Goal: Transaction & Acquisition: Purchase product/service

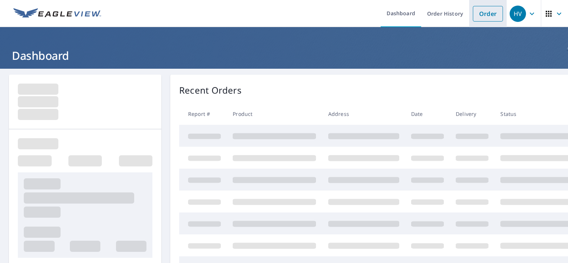
click at [480, 16] on link "Order" at bounding box center [488, 14] width 30 height 16
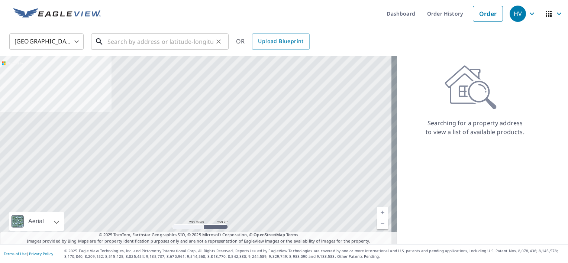
click at [154, 43] on input "text" at bounding box center [160, 41] width 106 height 21
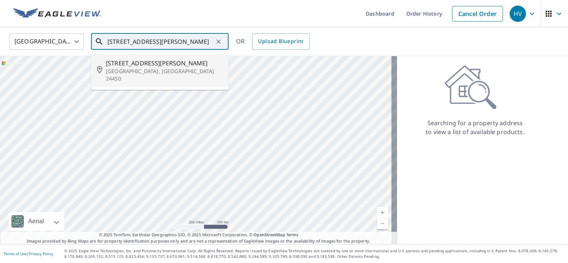
click at [153, 69] on p "[GEOGRAPHIC_DATA], [GEOGRAPHIC_DATA] 24450" at bounding box center [164, 75] width 117 height 15
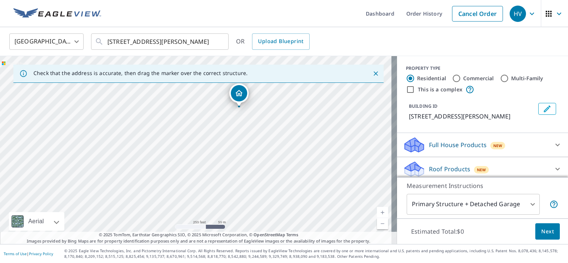
click at [380, 211] on link "Current Level 17, Zoom In" at bounding box center [382, 212] width 11 height 11
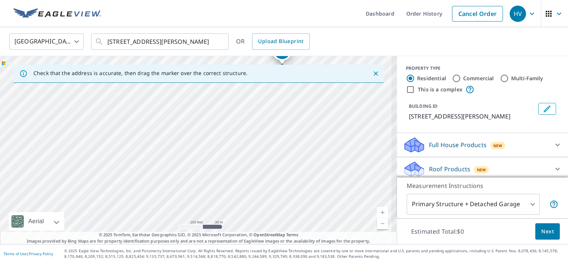
click at [380, 211] on link "Current Level 18, Zoom In" at bounding box center [382, 212] width 11 height 11
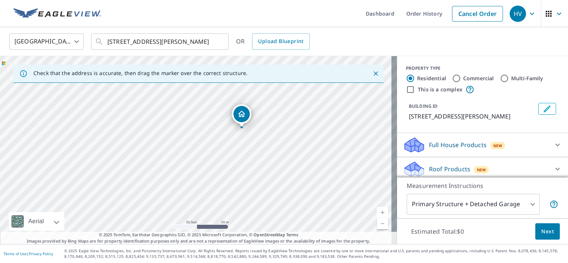
click at [379, 213] on link "Current Level 19, Zoom In" at bounding box center [382, 212] width 11 height 11
click at [379, 213] on link "Current Level 20, Zoom In Disabled" at bounding box center [382, 212] width 11 height 11
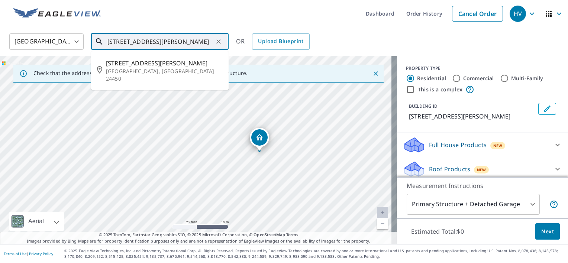
click at [124, 43] on input "[STREET_ADDRESS][PERSON_NAME]" at bounding box center [160, 41] width 106 height 21
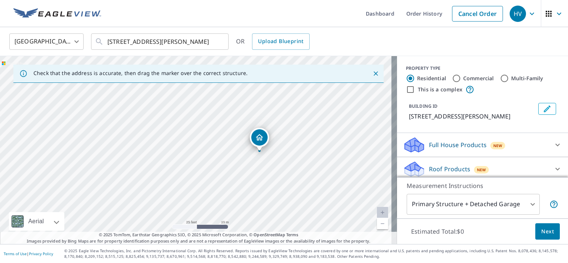
drag, startPoint x: 124, startPoint y: 43, endPoint x: 137, endPoint y: 21, distance: 25.8
click at [137, 21] on ul "Dashboard Order History Cancel Order" at bounding box center [306, 13] width 401 height 27
click at [122, 42] on input "[STREET_ADDRESS][PERSON_NAME]" at bounding box center [160, 41] width 106 height 21
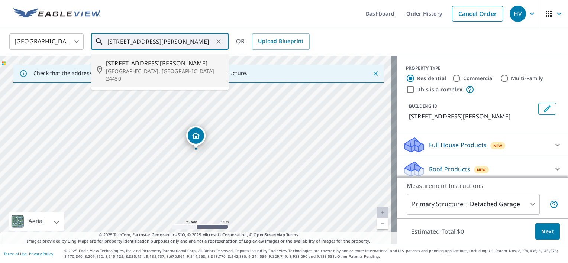
click at [161, 71] on p "[GEOGRAPHIC_DATA], [GEOGRAPHIC_DATA] 24450" at bounding box center [164, 75] width 117 height 15
type input "[STREET_ADDRESS][PERSON_NAME]"
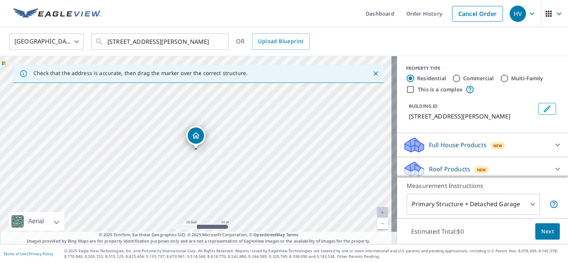
click at [195, 141] on div "Dropped pin, building 1, Residential property, 209 S Randolph St Lexington, VA …" at bounding box center [196, 136] width 16 height 16
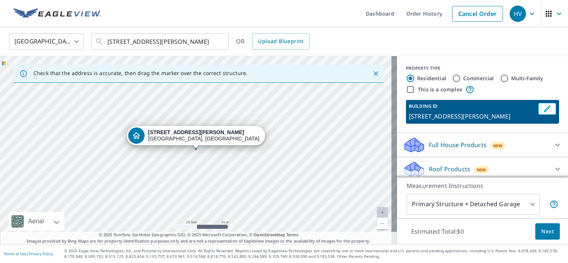
drag, startPoint x: 197, startPoint y: 144, endPoint x: 384, endPoint y: 38, distance: 215.4
click at [384, 38] on div "[GEOGRAPHIC_DATA] [GEOGRAPHIC_DATA] ​ [STREET_ADDRESS][PERSON_NAME] ​ OR Upload…" at bounding box center [282, 41] width 556 height 17
click at [488, 171] on div "Roof Products New" at bounding box center [476, 169] width 146 height 17
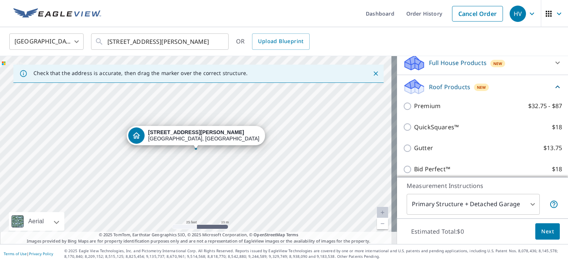
scroll to position [86, 0]
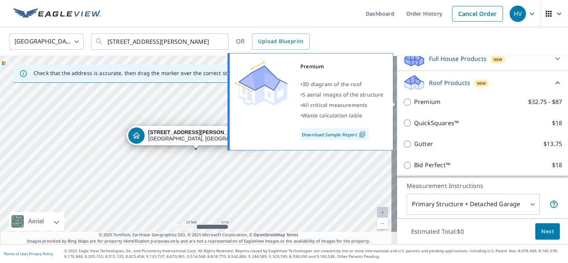
click at [403, 123] on input "QuickSquares™ $18" at bounding box center [408, 123] width 11 height 9
checkbox input "true"
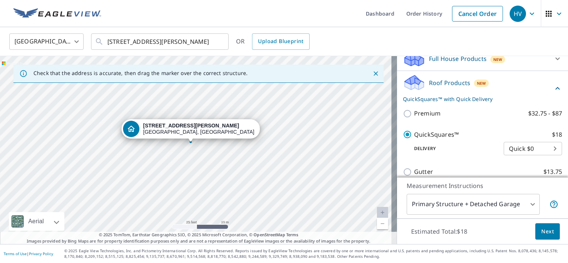
drag, startPoint x: 195, startPoint y: 149, endPoint x: 190, endPoint y: 142, distance: 8.5
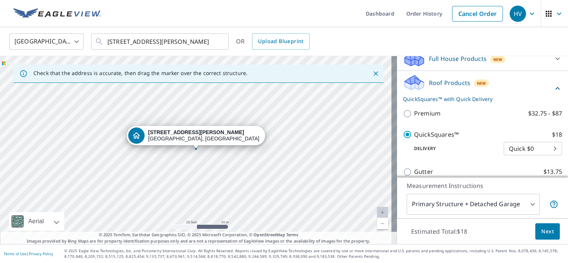
click at [372, 73] on icon "Close" at bounding box center [375, 73] width 7 height 7
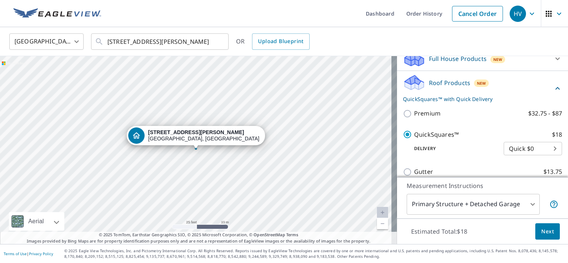
click at [544, 228] on span "Next" at bounding box center [547, 231] width 13 height 9
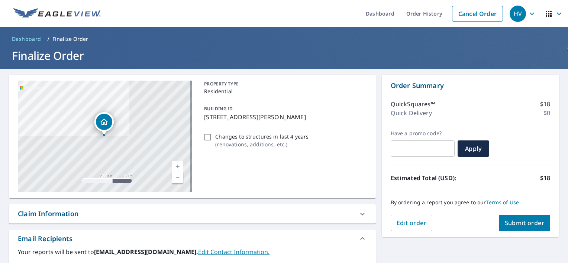
click at [525, 223] on span "Submit order" at bounding box center [525, 223] width 40 height 8
